Goal: Check status: Check status

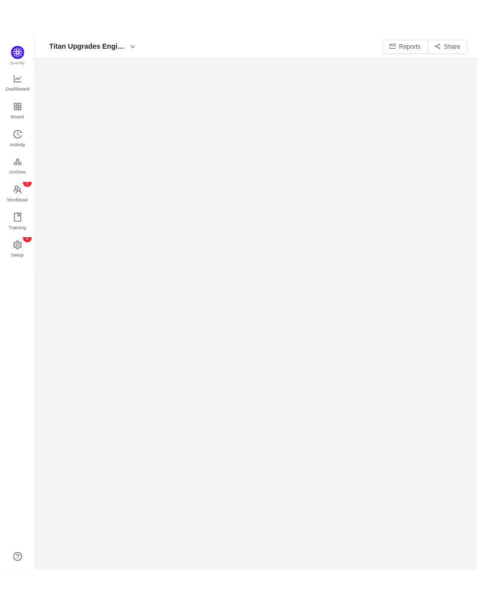
scroll to position [590, 477]
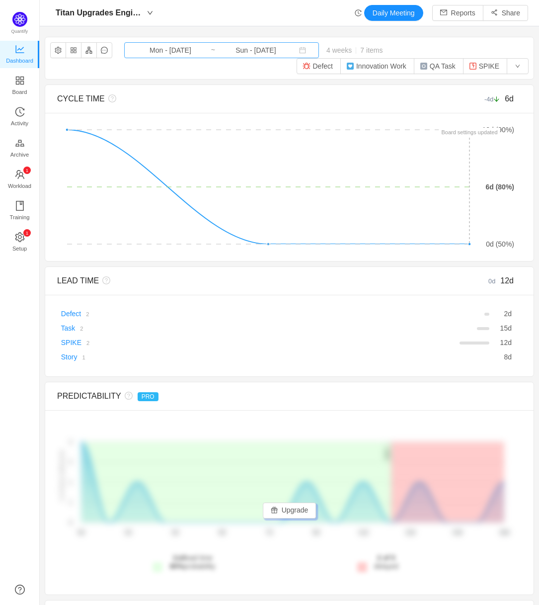
click at [164, 49] on input "Mon - [DATE]" at bounding box center [170, 50] width 81 height 11
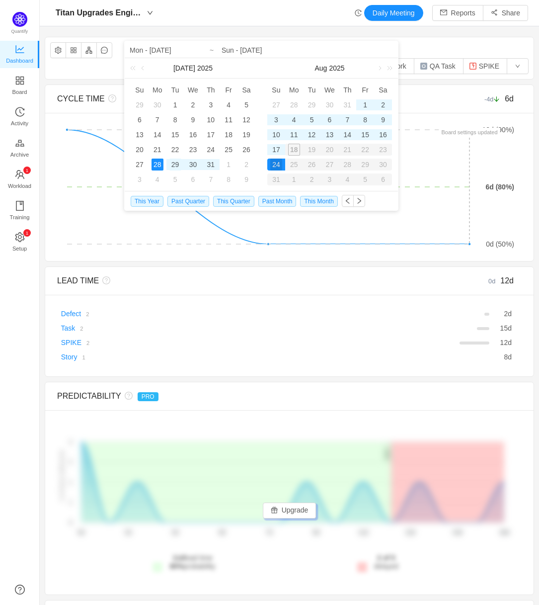
click at [175, 162] on div "29" at bounding box center [176, 165] width 12 height 12
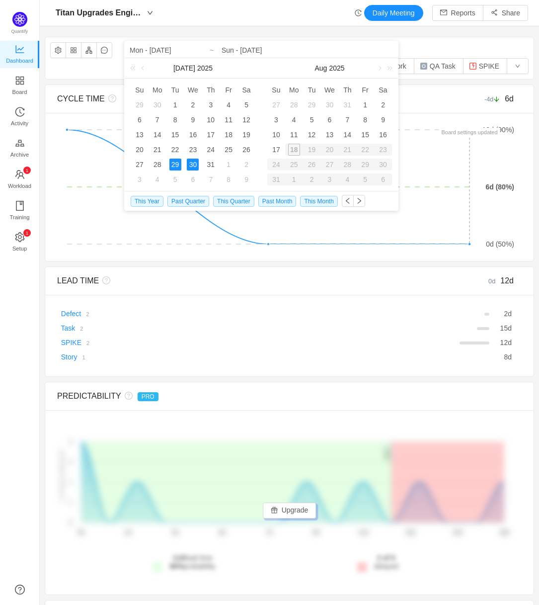
click at [189, 163] on div "30" at bounding box center [193, 165] width 12 height 12
type input "Tue - [DATE]"
type input "Wed - [DATE]"
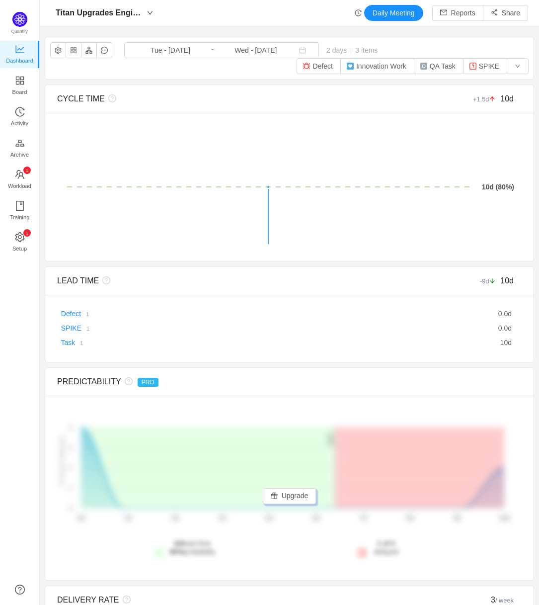
click at [177, 42] on div "Titan Upgrades Engineering Tue - [DATE] ~ Wed - [DATE] 2 days 3 items Defect In…" at bounding box center [289, 58] width 489 height 42
click at [177, 45] on input "Tue - [DATE]" at bounding box center [170, 50] width 81 height 11
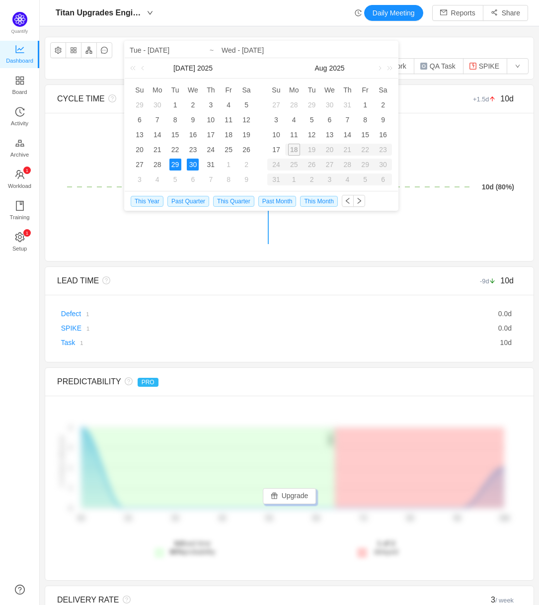
click at [191, 164] on div "30" at bounding box center [193, 165] width 12 height 12
click at [313, 129] on div "12" at bounding box center [312, 135] width 12 height 12
type input "Wed - [DATE]"
type input "Tue - [DATE]"
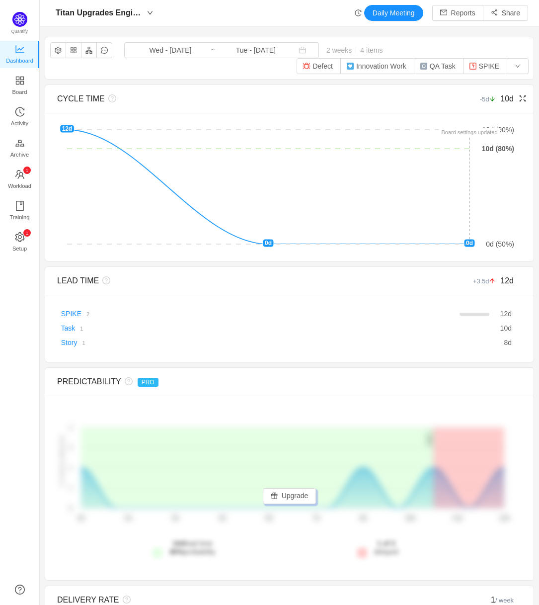
click at [488, 118] on div "There are no delivered work items in the selected period Possible solutions 0d …" at bounding box center [289, 187] width 489 height 148
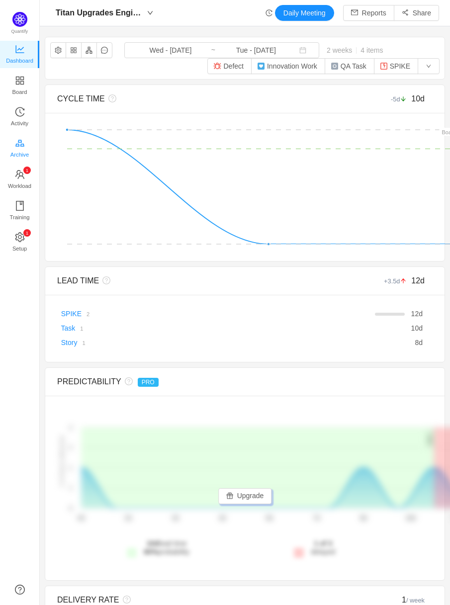
scroll to position [590, 388]
